Goal: Check status: Check status

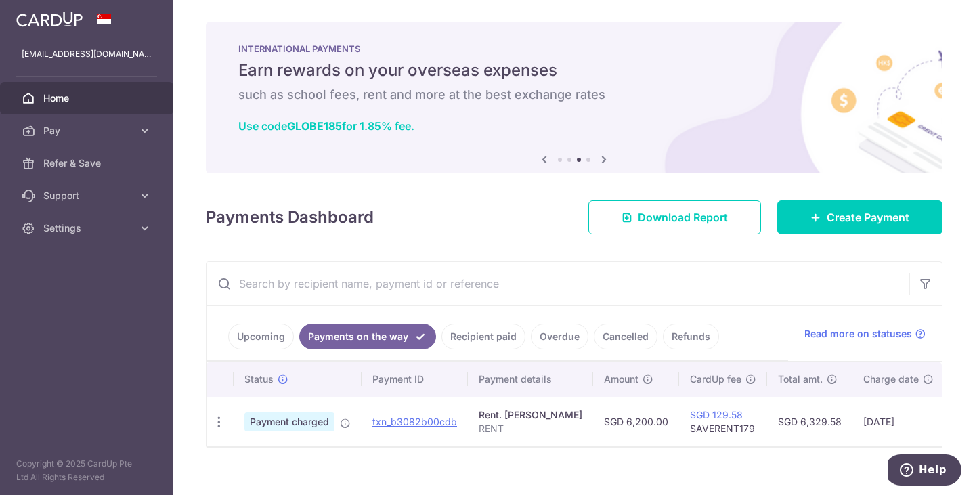
scroll to position [17, 0]
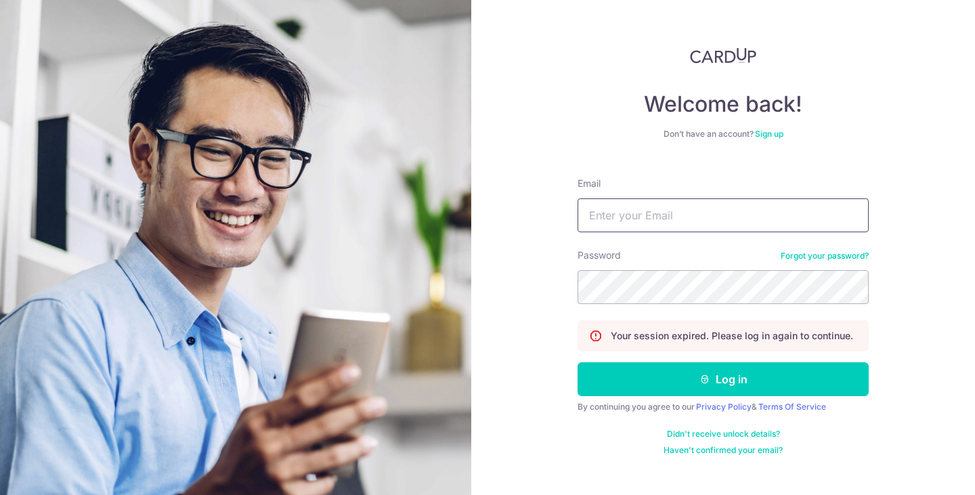
click at [652, 220] on input "Email" at bounding box center [723, 215] width 291 height 34
type input "[EMAIL_ADDRESS][DOMAIN_NAME]"
click at [578, 362] on button "Log in" at bounding box center [723, 379] width 291 height 34
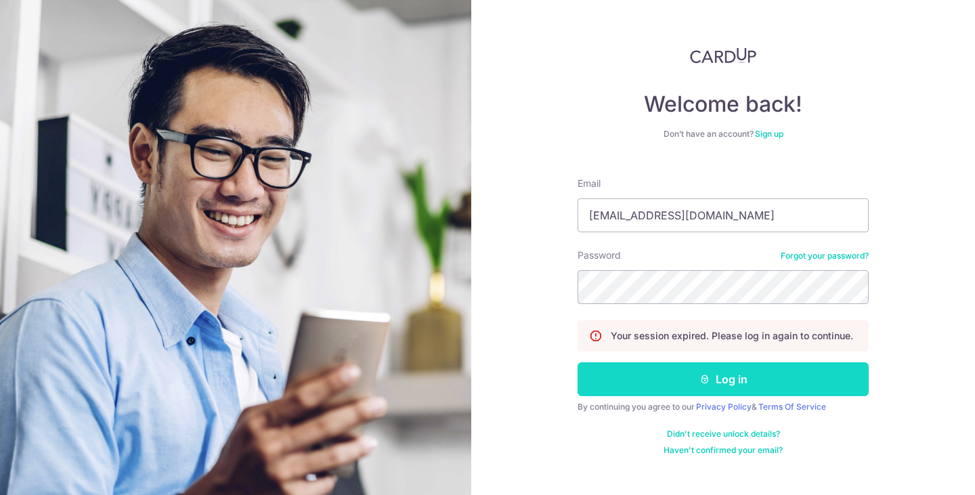
click at [709, 380] on icon "submit" at bounding box center [705, 379] width 11 height 11
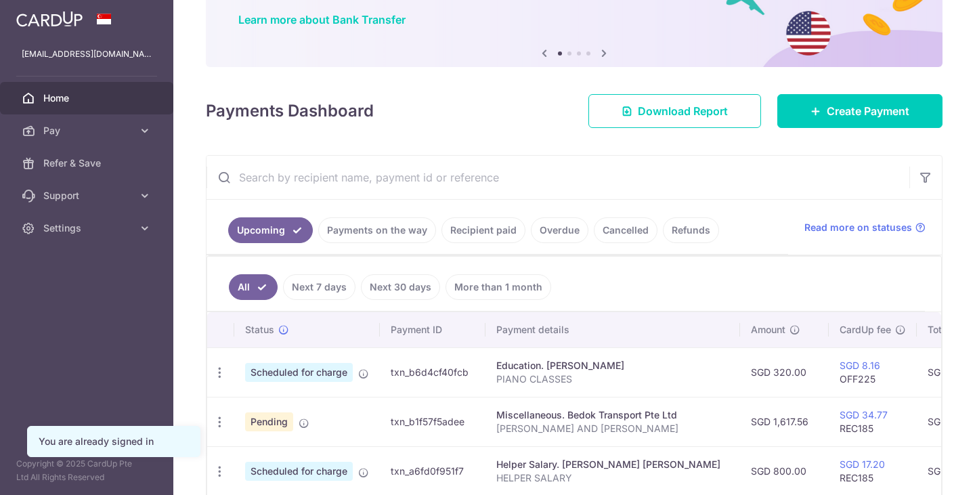
click at [375, 233] on link "Payments on the way" at bounding box center [377, 230] width 118 height 26
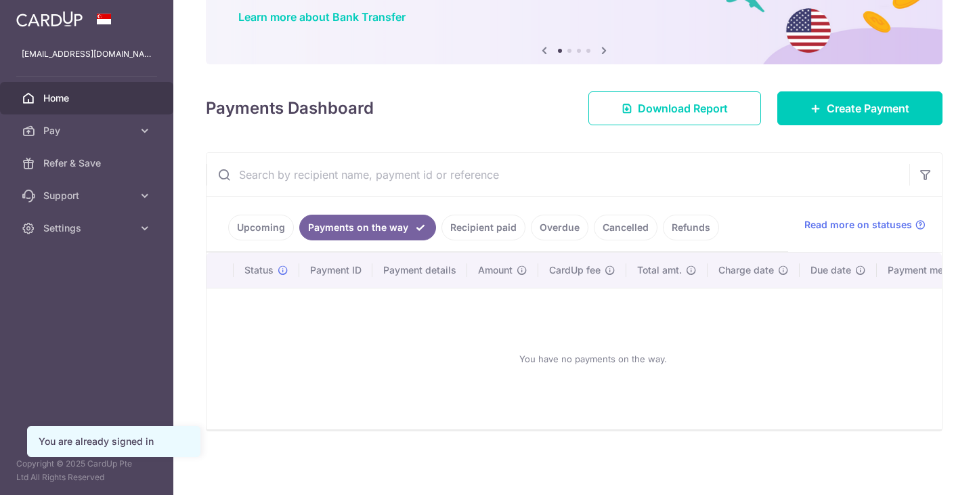
click at [477, 231] on link "Recipient paid" at bounding box center [484, 228] width 84 height 26
